Goal: Task Accomplishment & Management: Manage account settings

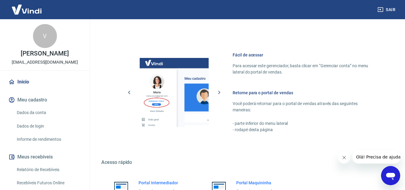
scroll to position [212, 0]
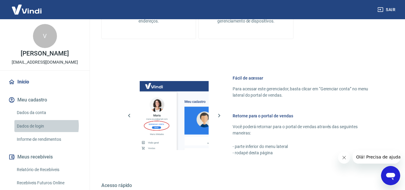
click at [41, 125] on link "Dados de login" at bounding box center [48, 126] width 68 height 12
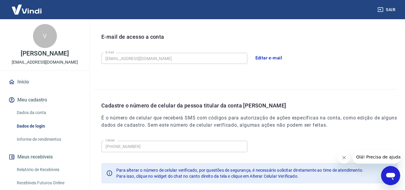
scroll to position [194, 0]
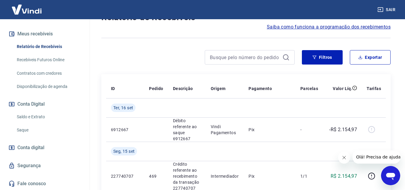
scroll to position [123, 0]
click at [29, 115] on link "Saldo e Extrato" at bounding box center [48, 116] width 68 height 12
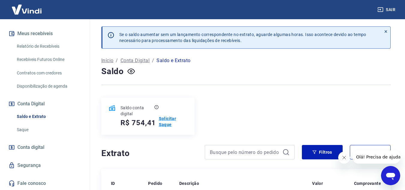
click at [163, 117] on p "Solicitar Saque" at bounding box center [173, 121] width 28 height 12
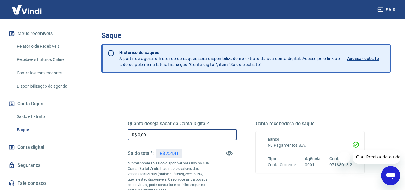
drag, startPoint x: 166, startPoint y: 134, endPoint x: 88, endPoint y: 136, distance: 77.9
click at [91, 136] on div "Saque Histórico de saques A partir de agora, o histórico de saques será disponi…" at bounding box center [246, 138] width 318 height 239
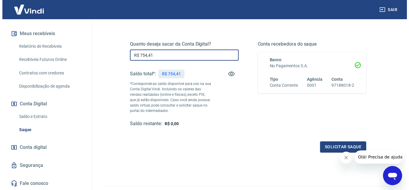
scroll to position [90, 0]
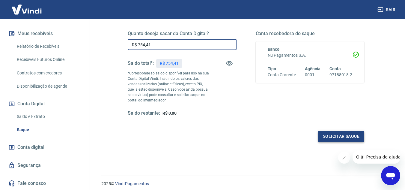
type input "R$ 754,41"
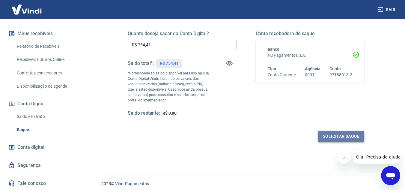
click at [342, 135] on button "Solicitar saque" at bounding box center [341, 136] width 46 height 11
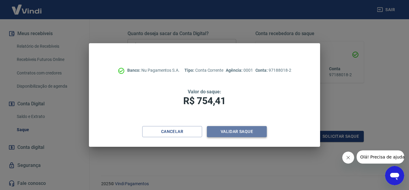
click at [248, 131] on button "Validar saque" at bounding box center [237, 131] width 60 height 11
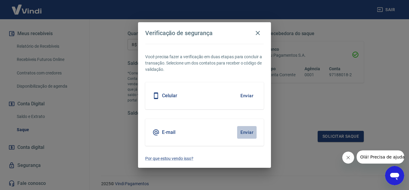
click at [246, 132] on button "Enviar" at bounding box center [246, 132] width 19 height 13
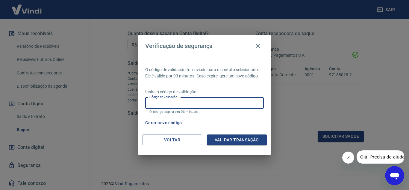
click at [194, 101] on input "Código de validação" at bounding box center [204, 102] width 119 height 11
click at [194, 99] on input "Código de validação" at bounding box center [204, 102] width 119 height 11
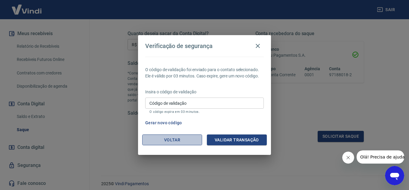
click at [173, 138] on button "Voltar" at bounding box center [172, 139] width 60 height 11
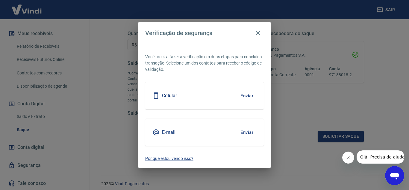
click at [246, 96] on button "Enviar" at bounding box center [246, 95] width 19 height 13
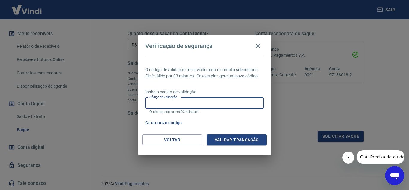
click at [234, 102] on input "Código de validação" at bounding box center [204, 102] width 119 height 11
click at [172, 101] on input "Código de validação" at bounding box center [204, 102] width 119 height 11
click at [384, 100] on div "Verificação de segurança O código de validação foi enviado para o contato selec…" at bounding box center [204, 95] width 409 height 190
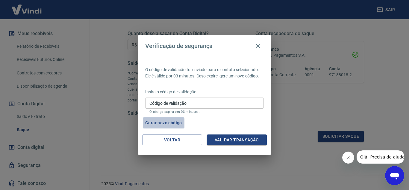
click at [154, 123] on button "Gerar novo código" at bounding box center [164, 122] width 42 height 11
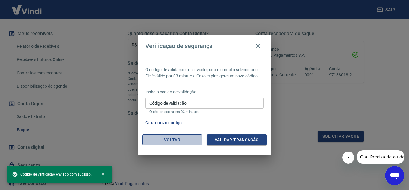
click at [163, 138] on button "Voltar" at bounding box center [172, 139] width 60 height 11
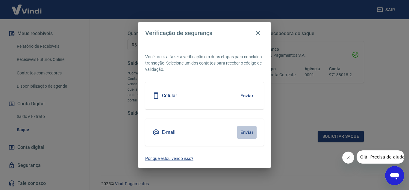
click at [249, 132] on button "Enviar" at bounding box center [246, 132] width 19 height 13
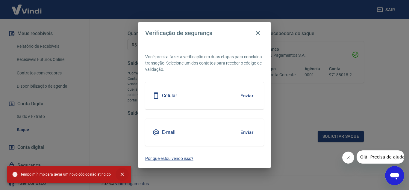
click at [120, 173] on icon "close" at bounding box center [122, 174] width 6 height 6
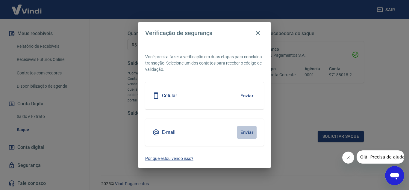
click at [245, 133] on button "Enviar" at bounding box center [246, 132] width 19 height 13
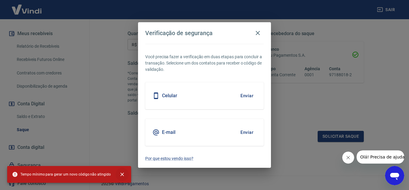
click at [120, 173] on icon "close" at bounding box center [122, 174] width 4 height 4
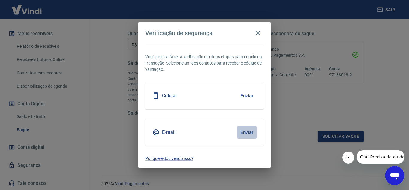
click at [248, 132] on button "Enviar" at bounding box center [246, 132] width 19 height 13
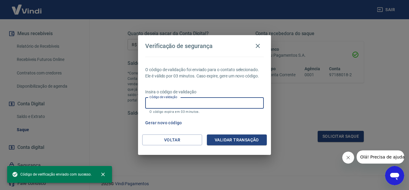
click at [189, 103] on input "Código de validação" at bounding box center [204, 102] width 119 height 11
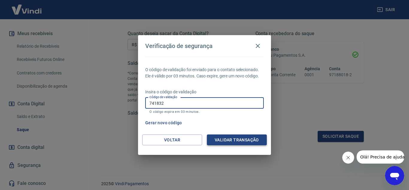
type input "741832"
click at [224, 138] on button "Validar transação" at bounding box center [237, 139] width 60 height 11
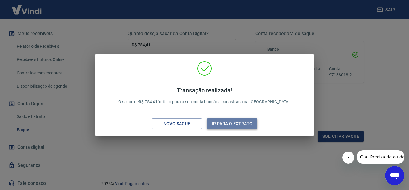
click at [227, 124] on button "Ir para o extrato" at bounding box center [232, 123] width 51 height 11
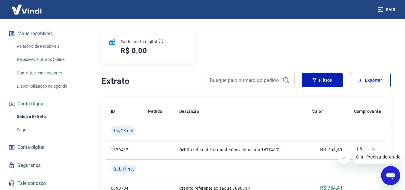
scroll to position [60, 0]
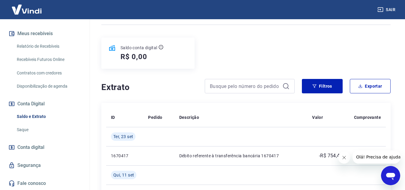
click at [26, 10] on img at bounding box center [26, 9] width 39 height 18
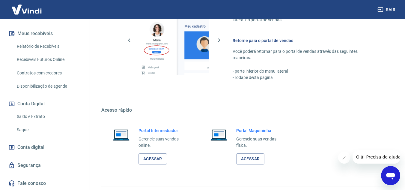
scroll to position [302, 0]
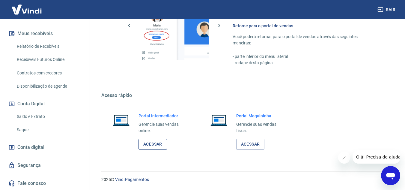
click at [149, 144] on link "Acessar" at bounding box center [152, 143] width 28 height 11
